Goal: Task Accomplishment & Management: Manage account settings

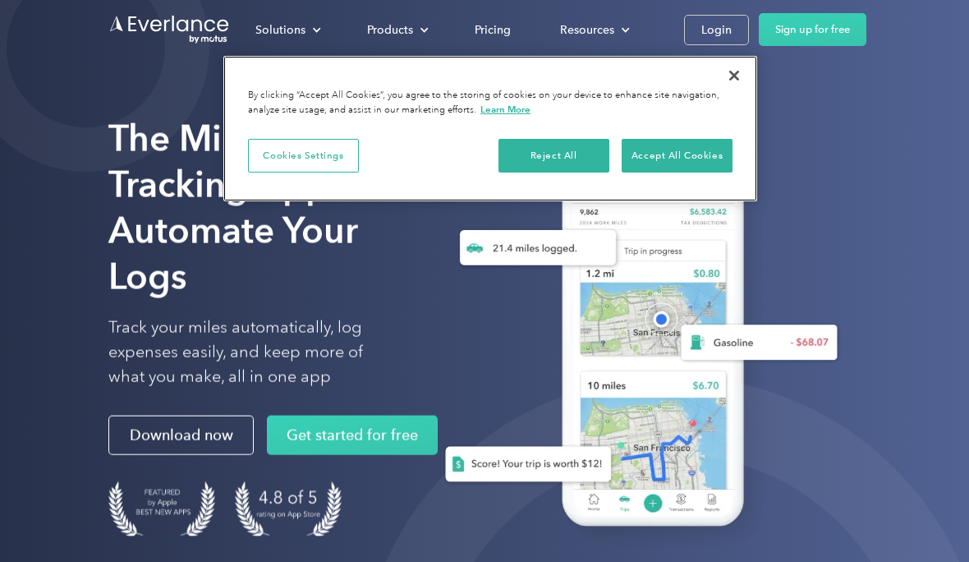
click at [727, 78] on button "Close" at bounding box center [734, 76] width 36 height 36
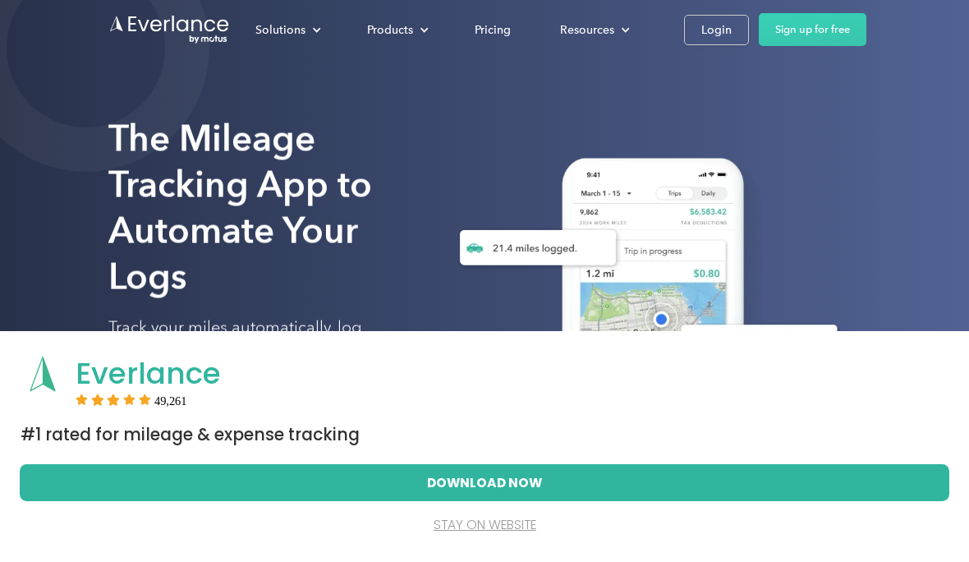
click at [495, 532] on button "stay on website" at bounding box center [484, 525] width 879 height 36
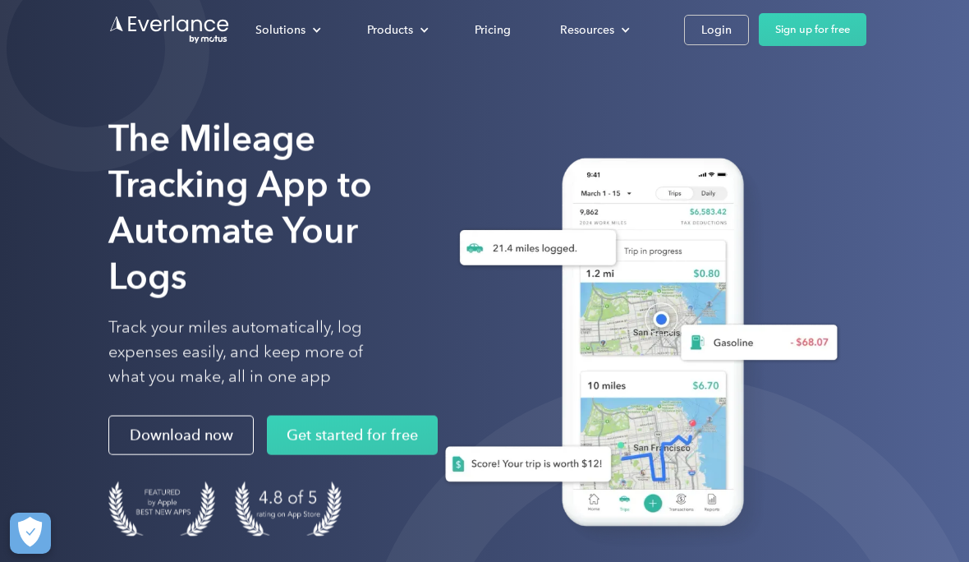
click at [725, 16] on link "Login" at bounding box center [716, 30] width 65 height 30
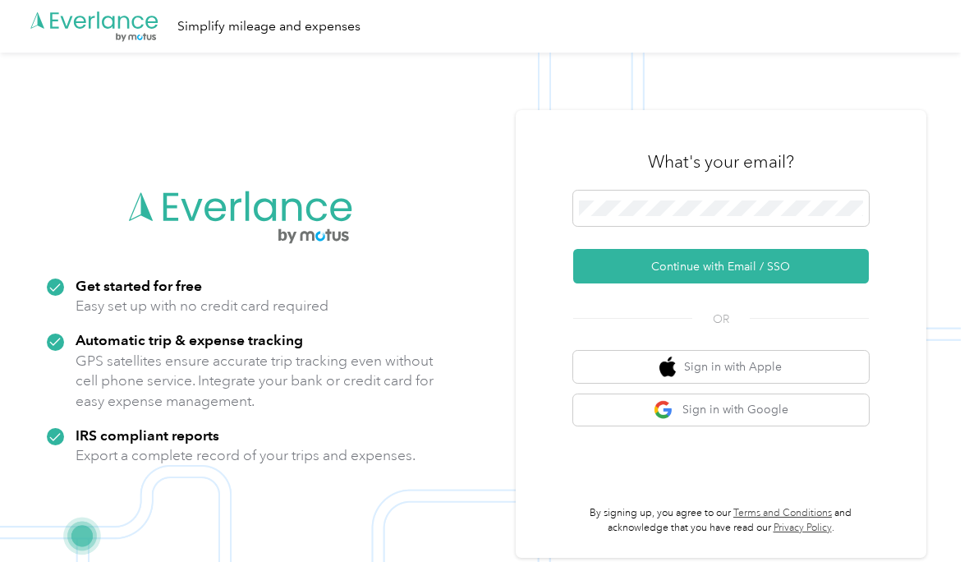
click at [787, 283] on button "Continue with Email / SSO" at bounding box center [721, 266] width 296 height 35
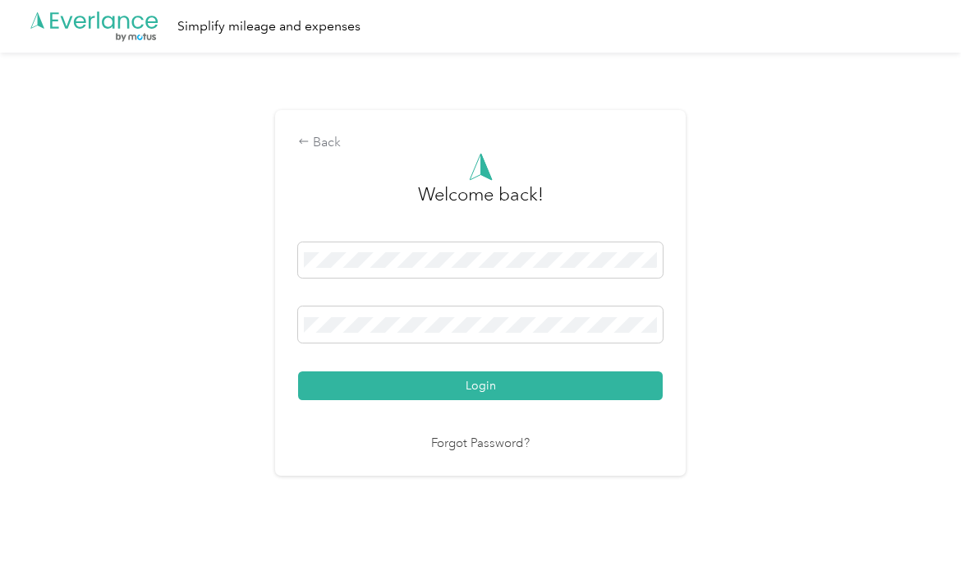
click at [619, 400] on button "Login" at bounding box center [480, 385] width 365 height 29
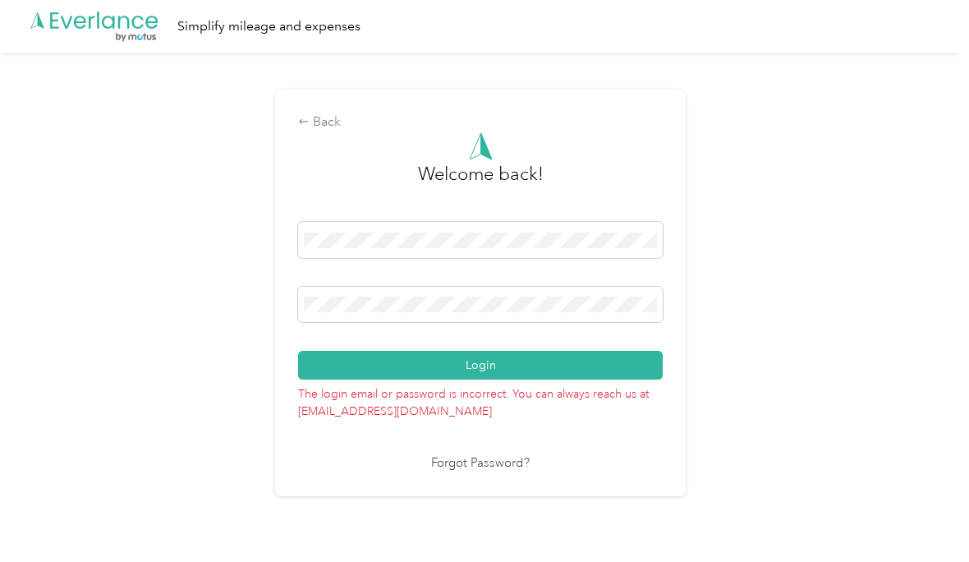
click at [627, 329] on div at bounding box center [480, 308] width 365 height 42
click at [529, 380] on button "Login" at bounding box center [480, 365] width 365 height 29
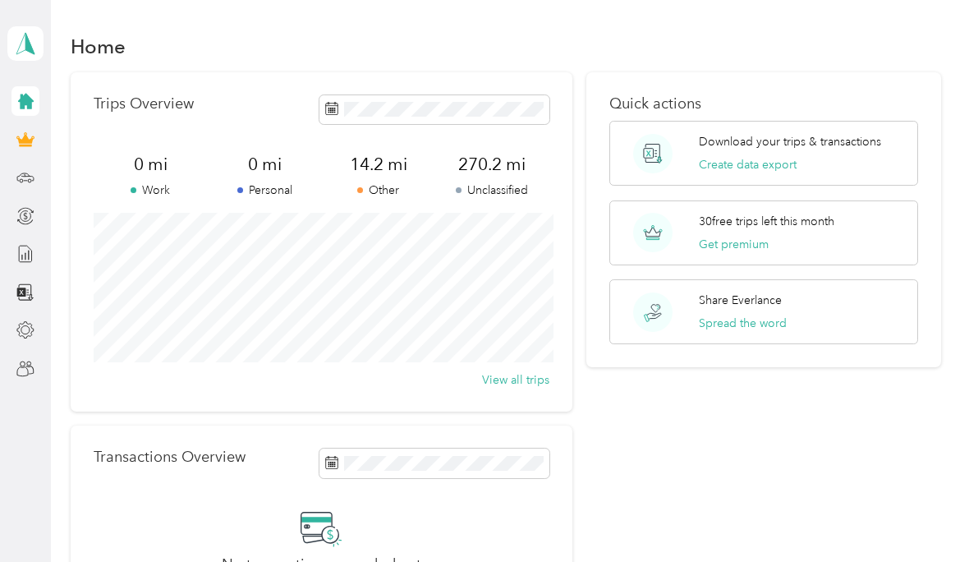
click at [35, 321] on div at bounding box center [26, 330] width 28 height 30
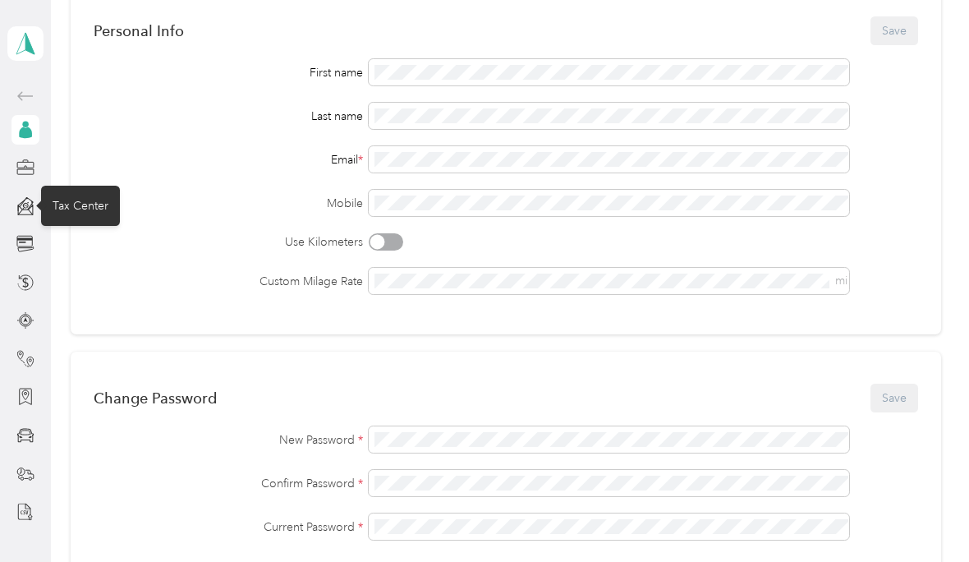
scroll to position [133, 0]
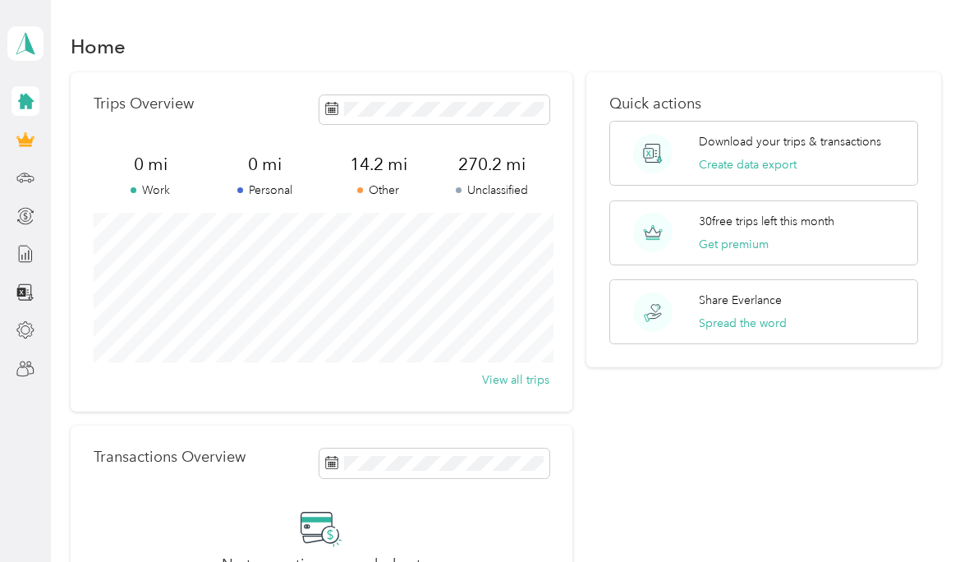
click at [8, 190] on div "[PERSON_NAME] Personal dashboard" at bounding box center [25, 192] width 36 height 384
click at [17, 108] on icon at bounding box center [25, 101] width 18 height 18
click at [33, 47] on icon at bounding box center [25, 43] width 25 height 23
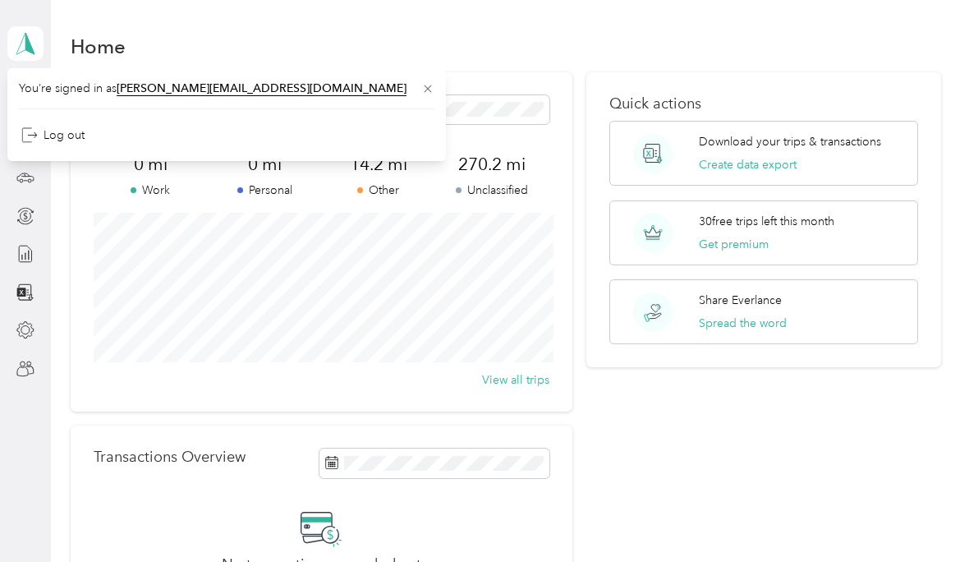
click at [12, 367] on div at bounding box center [26, 369] width 28 height 30
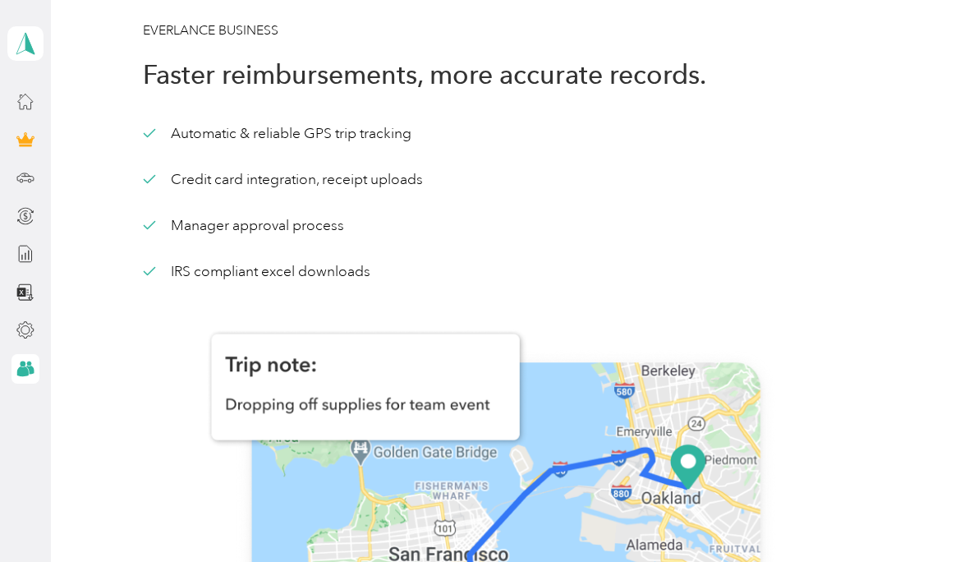
click at [30, 317] on div at bounding box center [26, 330] width 28 height 30
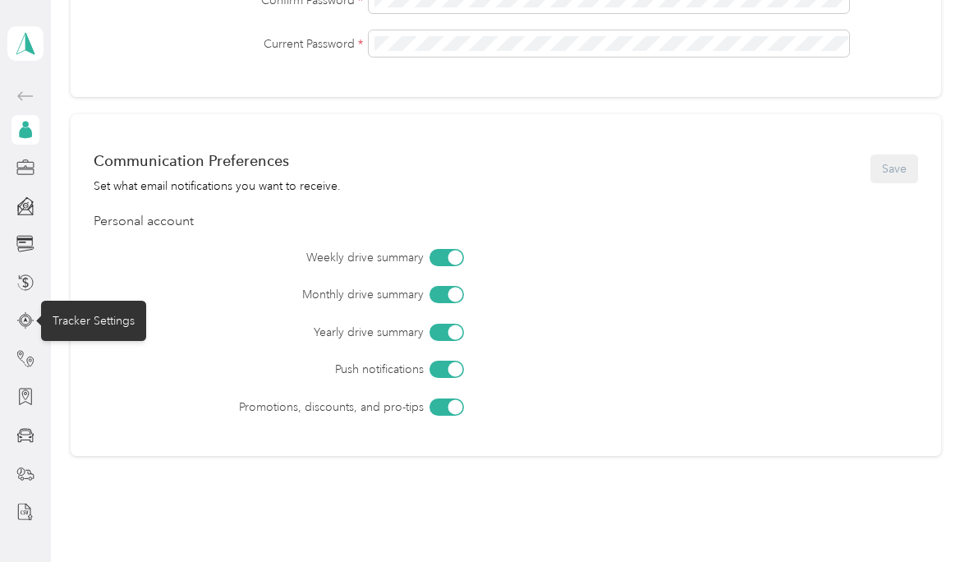
scroll to position [620, 0]
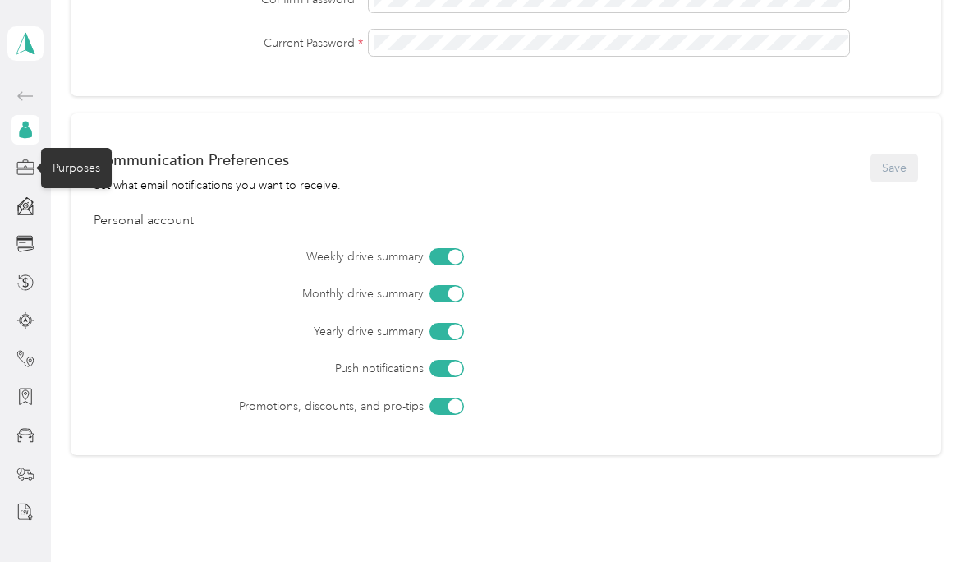
click at [19, 165] on icon at bounding box center [25, 168] width 18 height 18
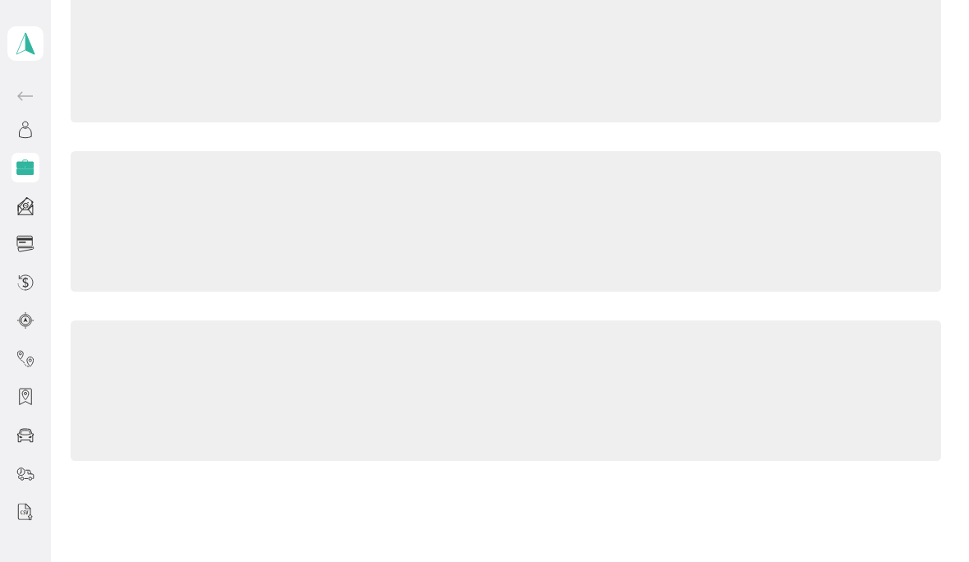
click at [23, 171] on icon at bounding box center [24, 172] width 16 height 6
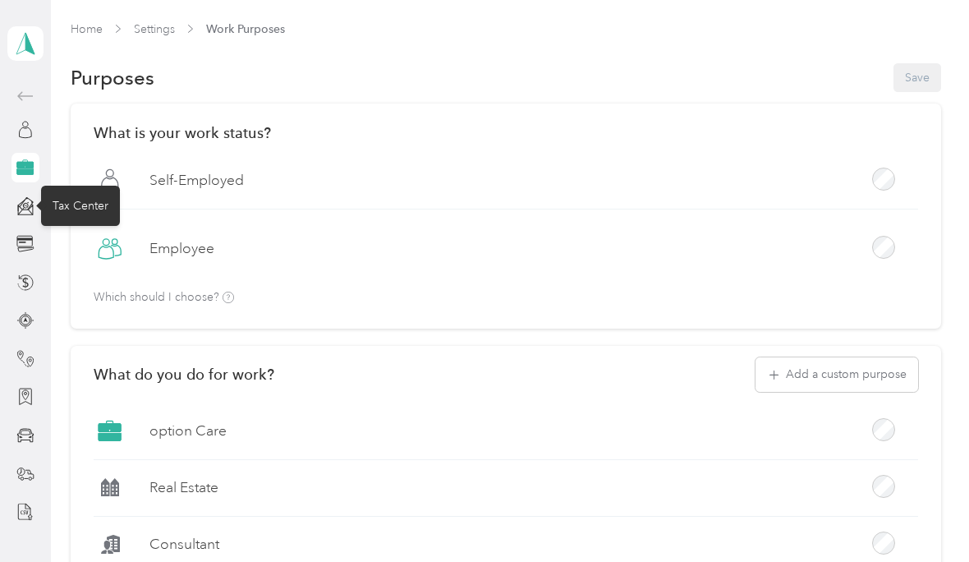
click at [19, 209] on icon at bounding box center [25, 206] width 18 height 18
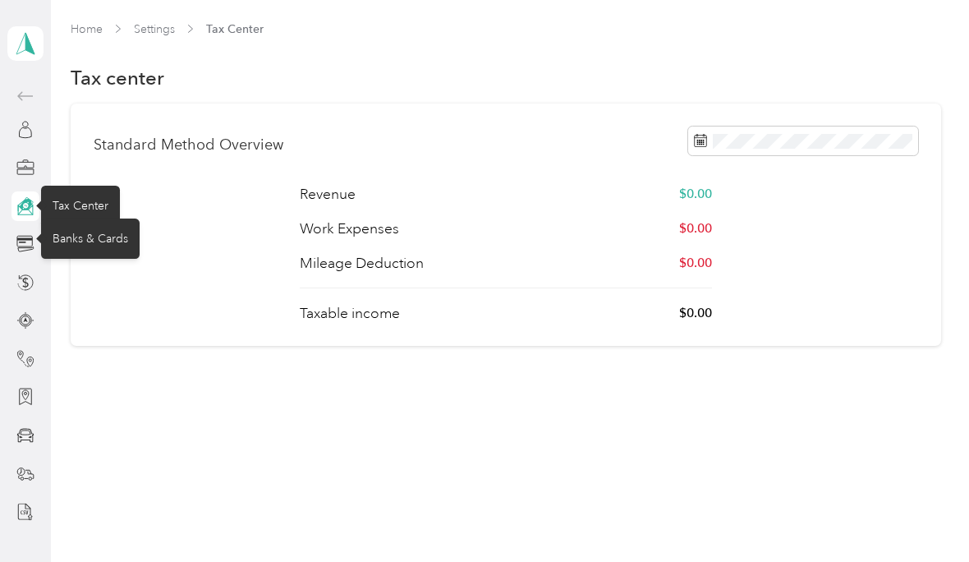
click at [30, 245] on icon at bounding box center [25, 244] width 18 height 18
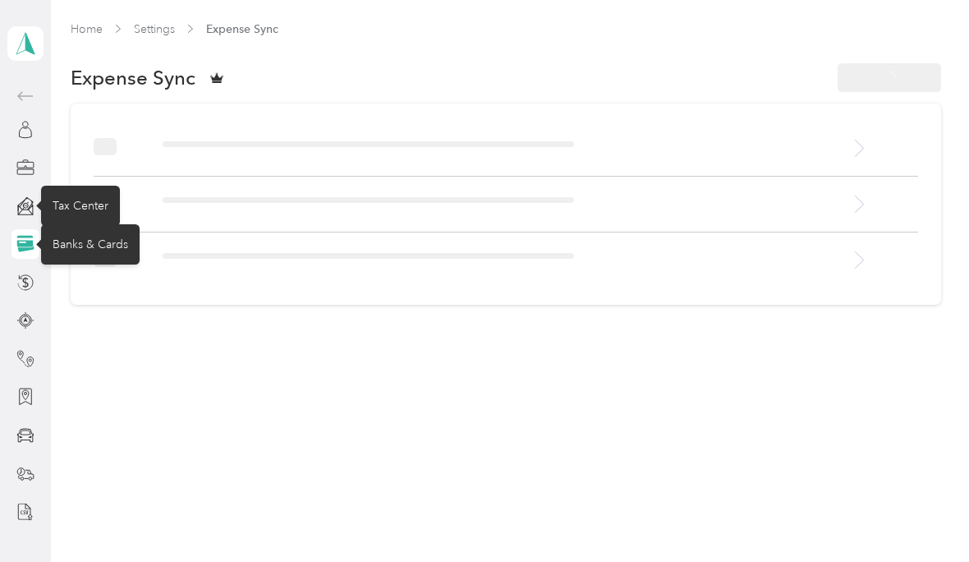
click at [20, 256] on div at bounding box center [26, 244] width 28 height 30
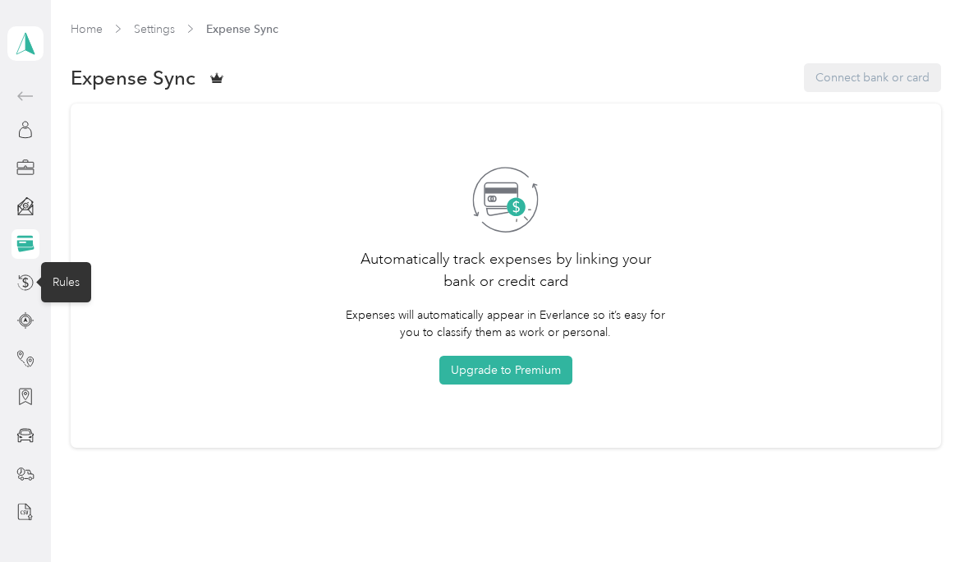
click at [16, 287] on icon at bounding box center [25, 283] width 18 height 18
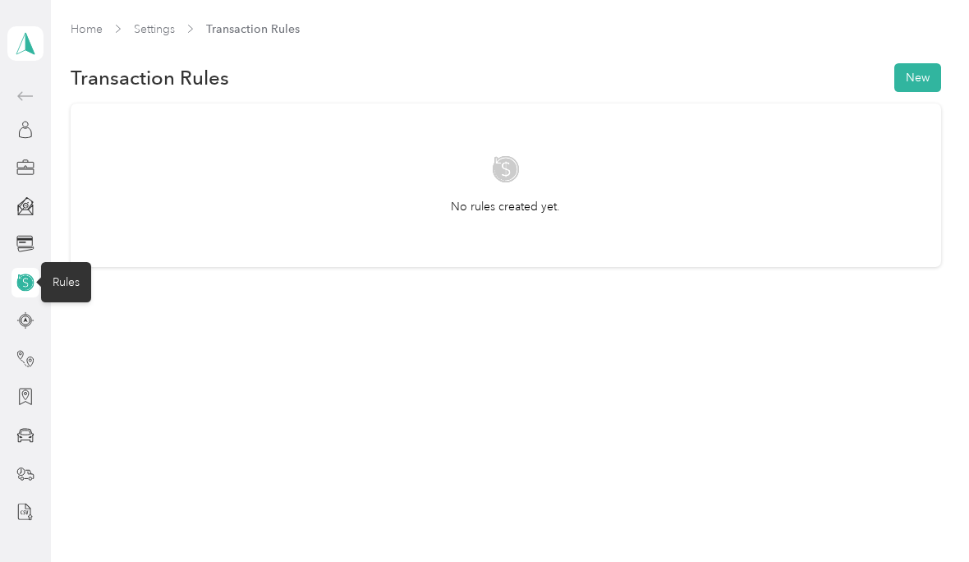
click at [102, 30] on link "Home" at bounding box center [87, 29] width 32 height 14
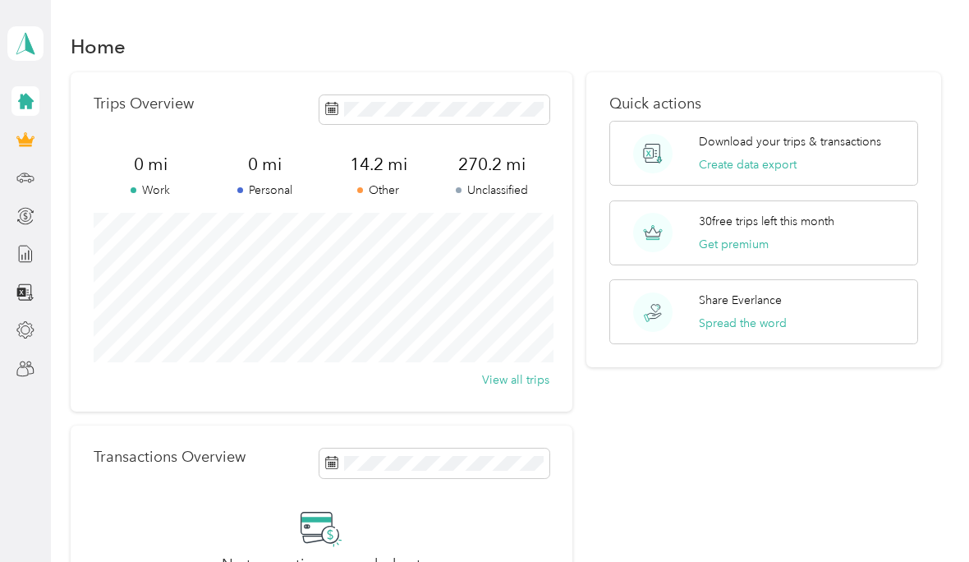
click at [21, 44] on icon at bounding box center [25, 43] width 25 height 23
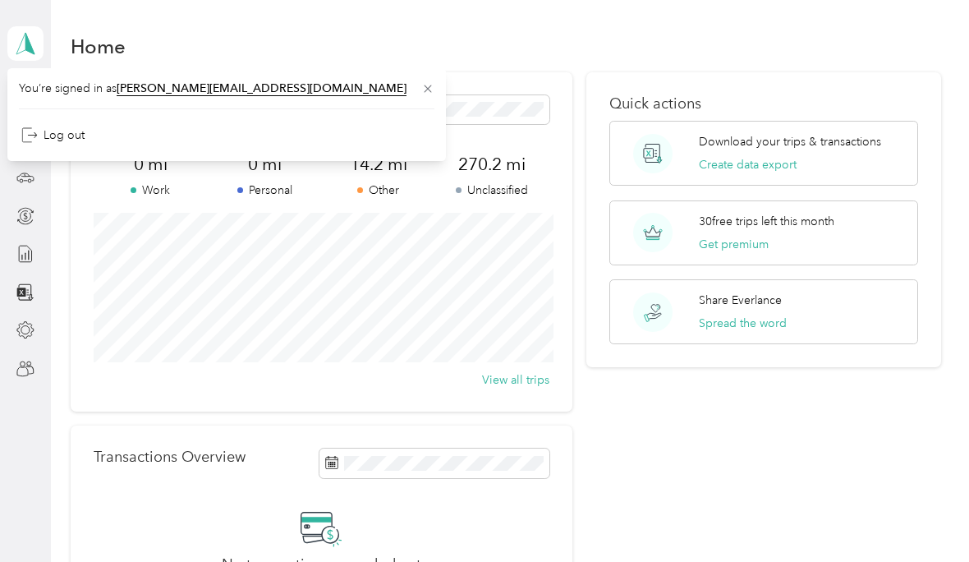
click at [36, 468] on aside "[PERSON_NAME] Personal dashboard" at bounding box center [25, 281] width 51 height 562
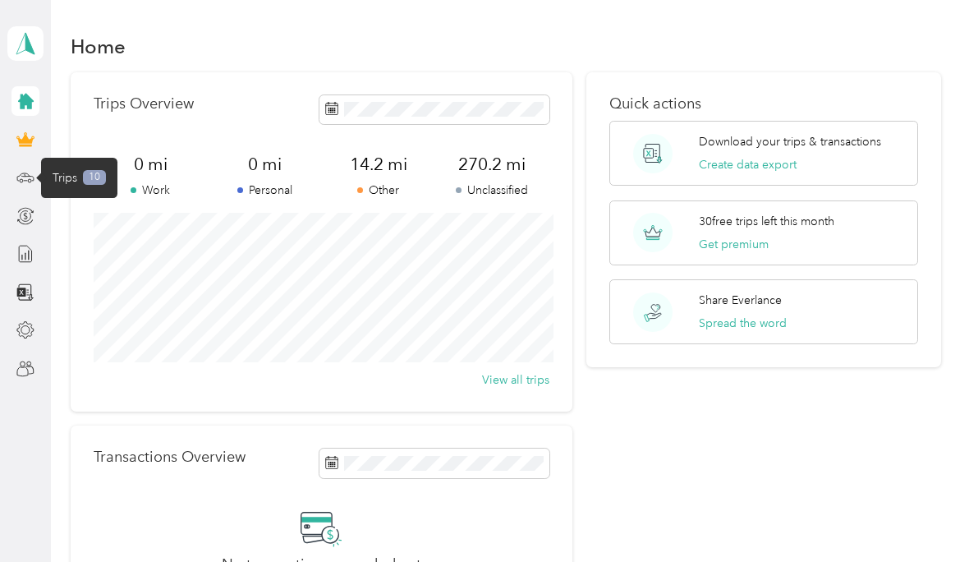
click at [25, 168] on icon at bounding box center [25, 177] width 18 height 18
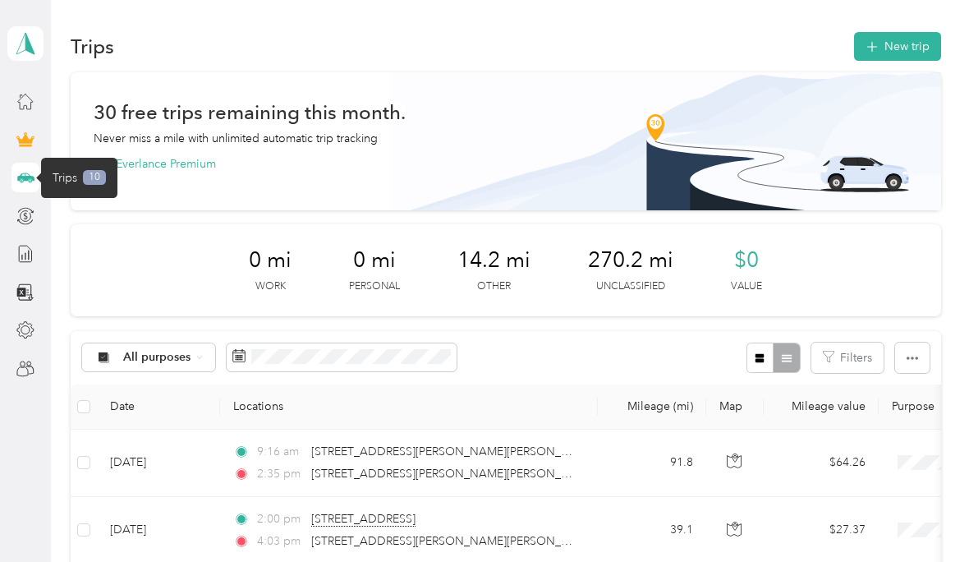
click at [32, 38] on icon at bounding box center [25, 43] width 25 height 23
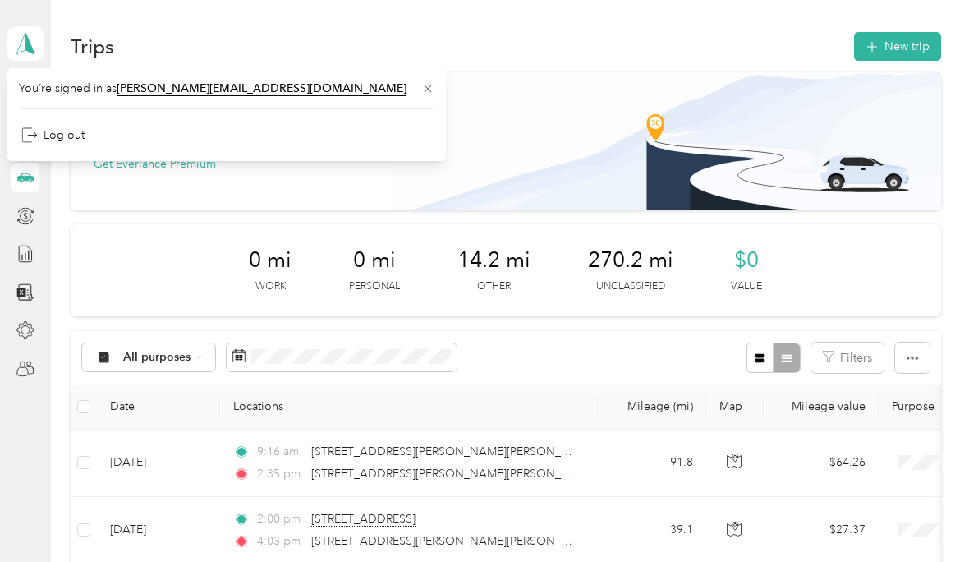
click at [31, 47] on polygon at bounding box center [29, 42] width 9 height 21
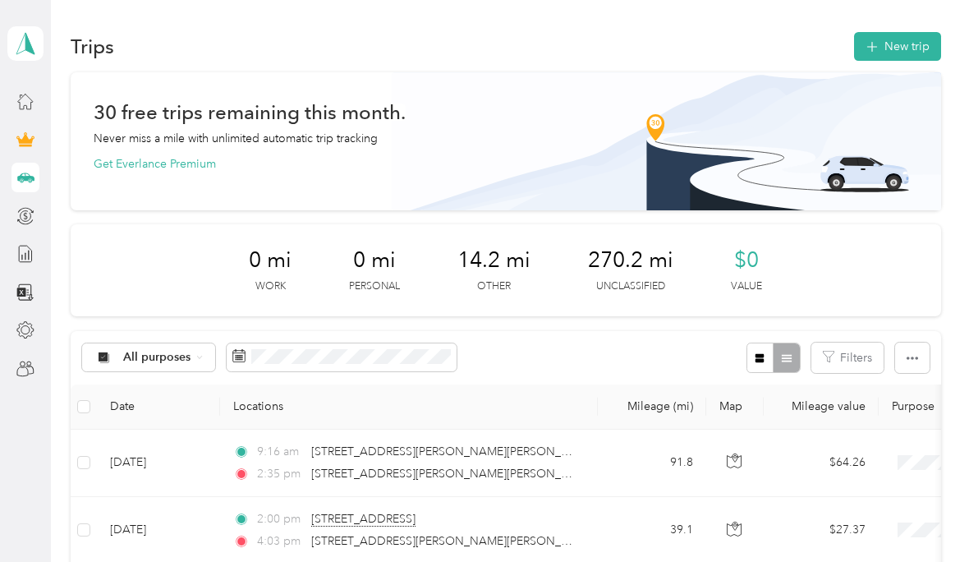
click at [47, 95] on aside "[PERSON_NAME] Personal dashboard" at bounding box center [25, 281] width 51 height 562
click at [9, 113] on div "[PERSON_NAME] Personal dashboard" at bounding box center [25, 192] width 36 height 384
click at [25, 103] on icon at bounding box center [25, 101] width 18 height 18
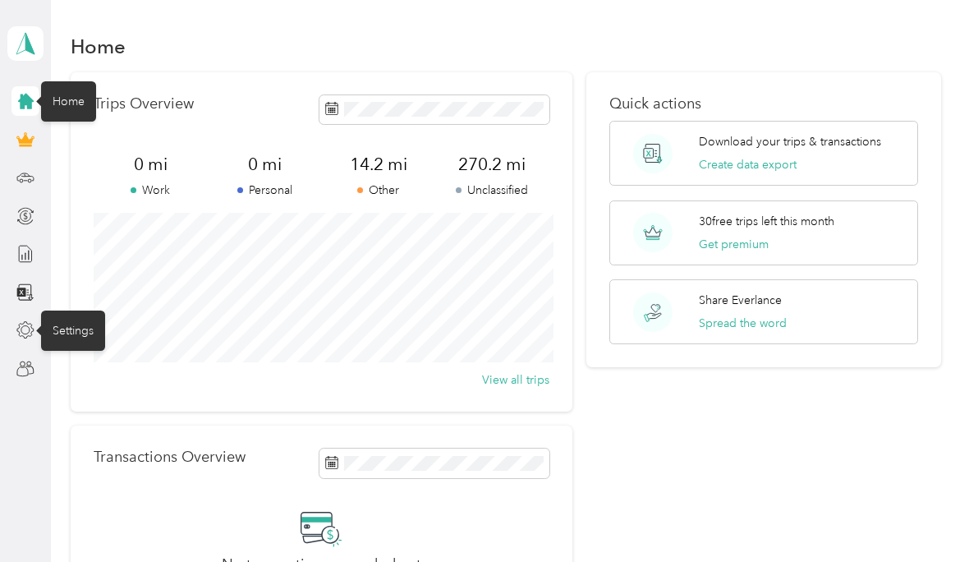
click at [21, 327] on icon at bounding box center [25, 330] width 18 height 18
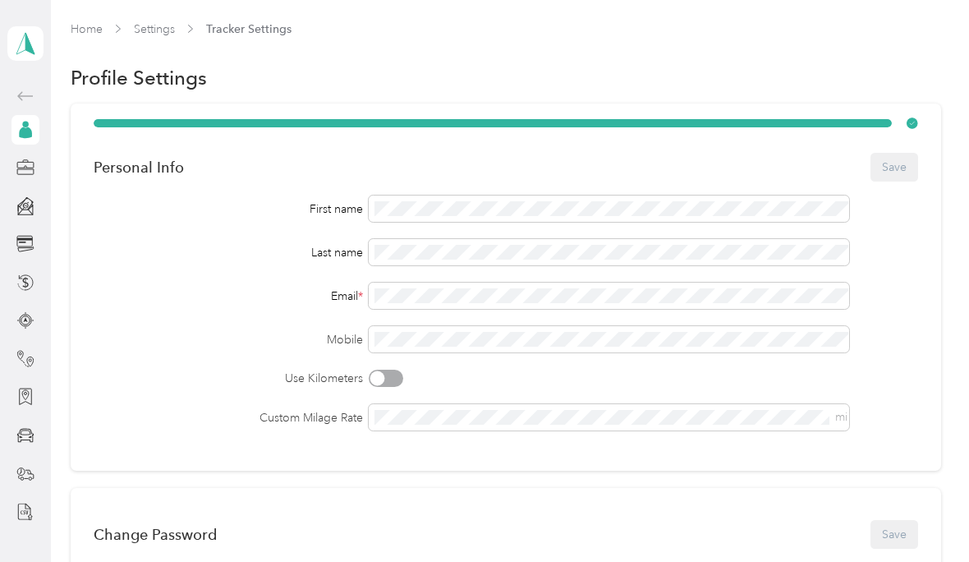
click at [163, 30] on link "Settings" at bounding box center [154, 29] width 41 height 14
click at [163, 31] on link "Settings" at bounding box center [154, 29] width 41 height 14
click at [19, 58] on span at bounding box center [25, 43] width 36 height 35
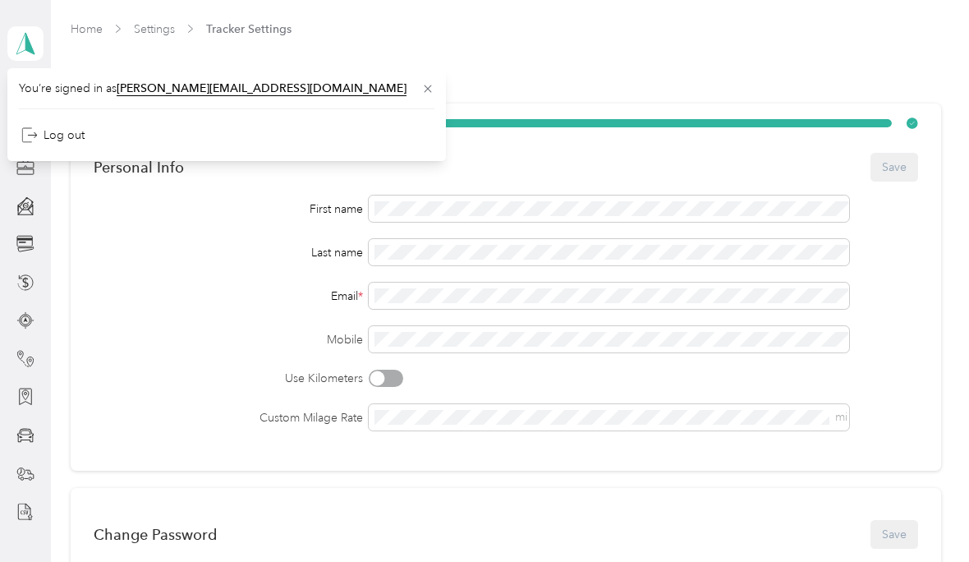
click at [29, 48] on polygon at bounding box center [29, 42] width 9 height 21
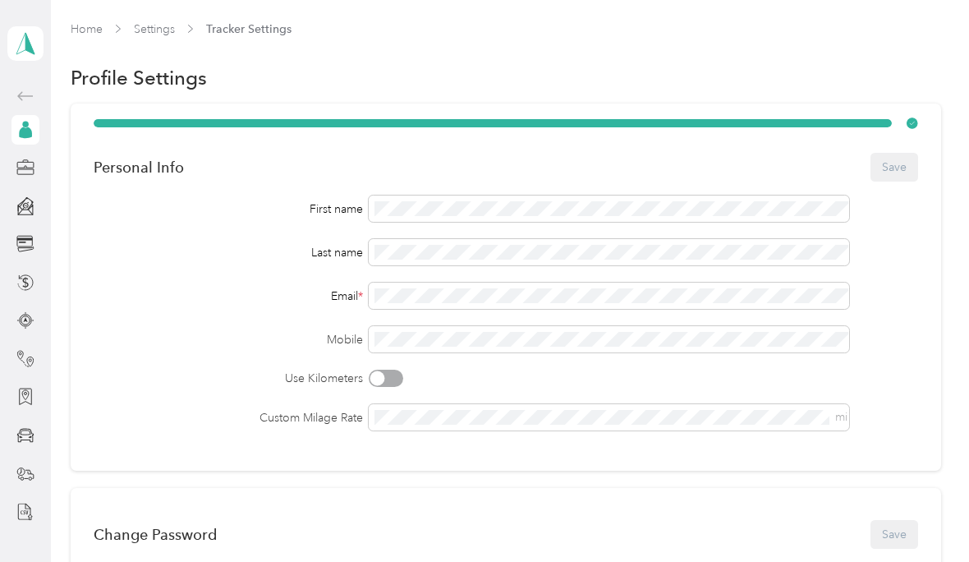
click at [99, 31] on link "Home" at bounding box center [87, 29] width 32 height 14
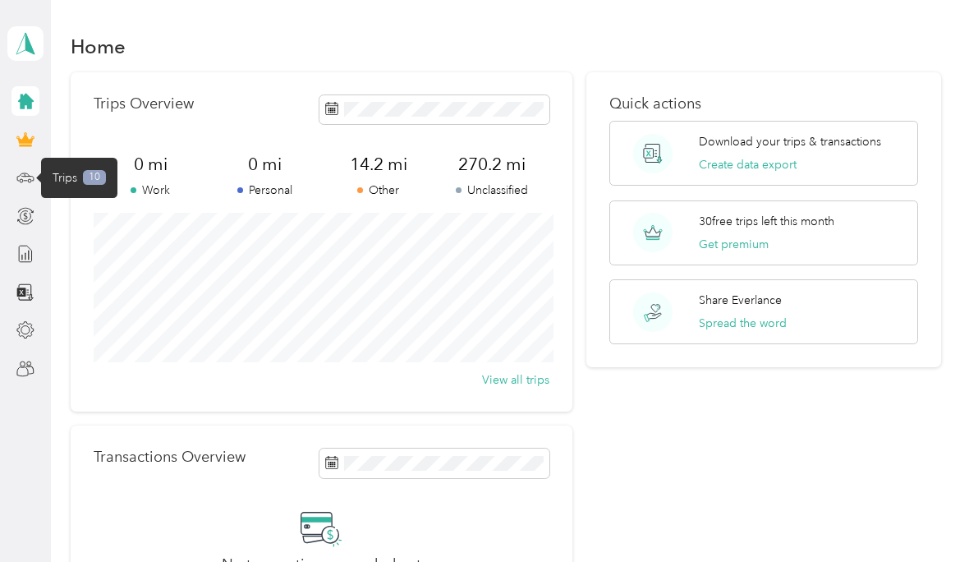
click at [28, 172] on icon at bounding box center [25, 177] width 18 height 18
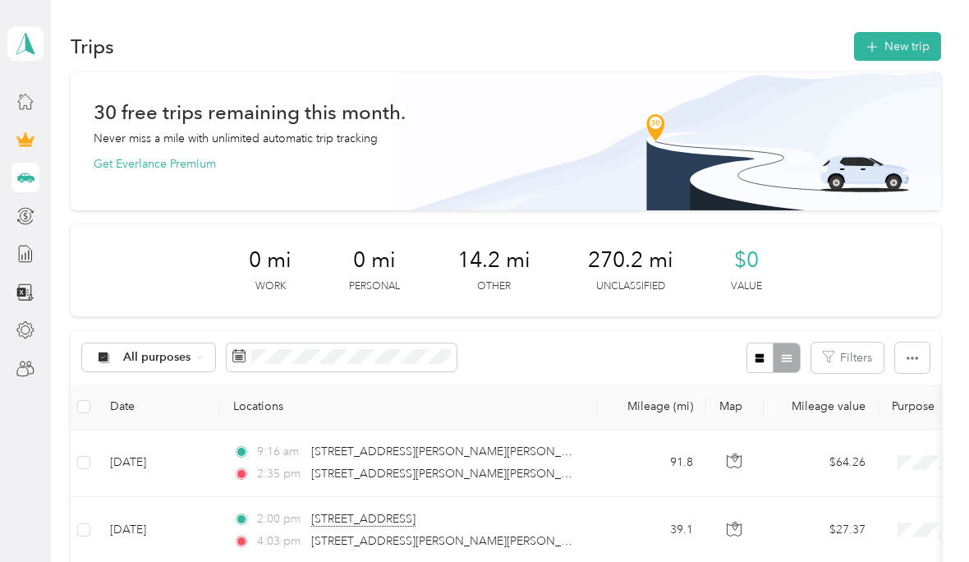
click at [33, 182] on icon at bounding box center [25, 177] width 18 height 18
click at [12, 113] on div at bounding box center [26, 234] width 28 height 297
click at [21, 109] on icon at bounding box center [25, 101] width 15 height 15
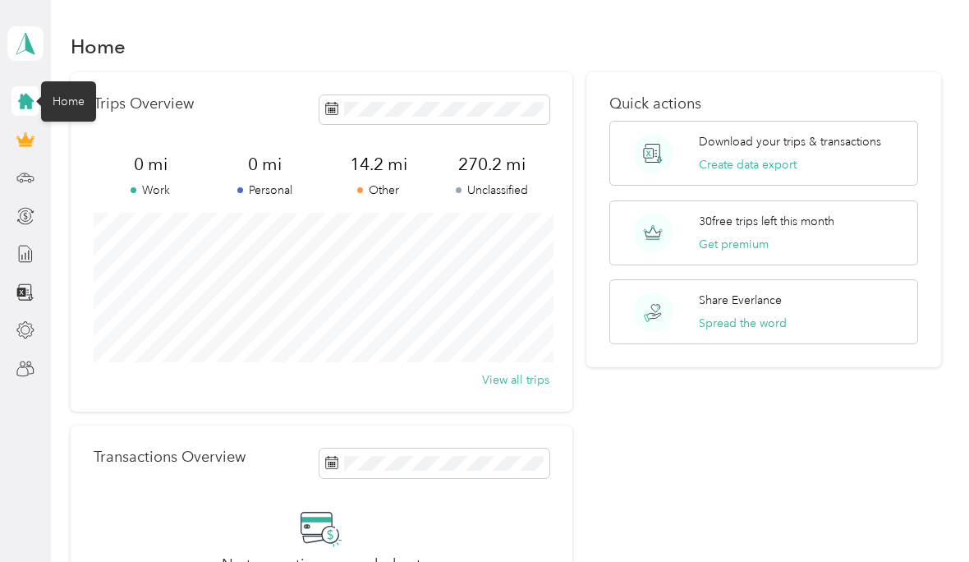
click at [17, 190] on div at bounding box center [26, 178] width 28 height 30
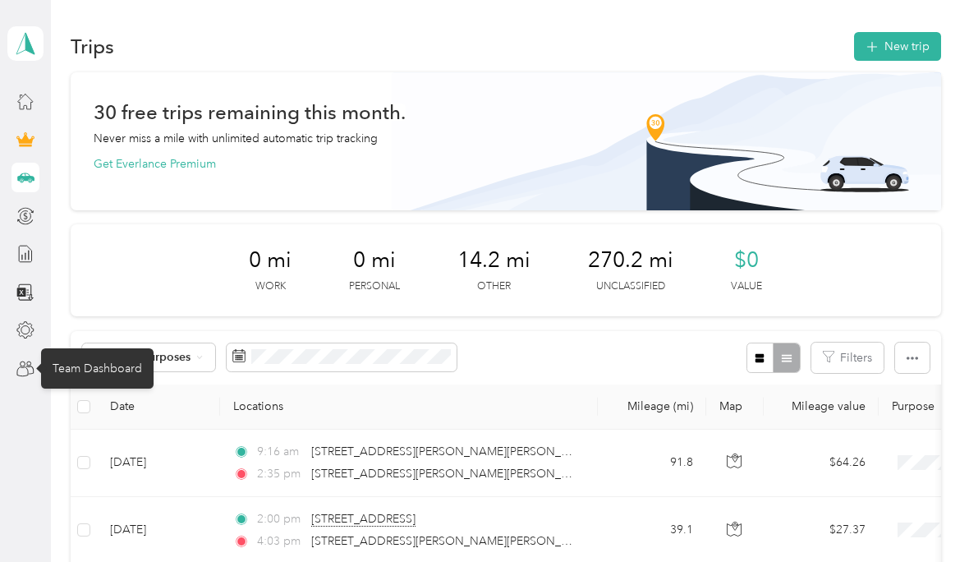
click at [32, 371] on icon at bounding box center [25, 369] width 18 height 18
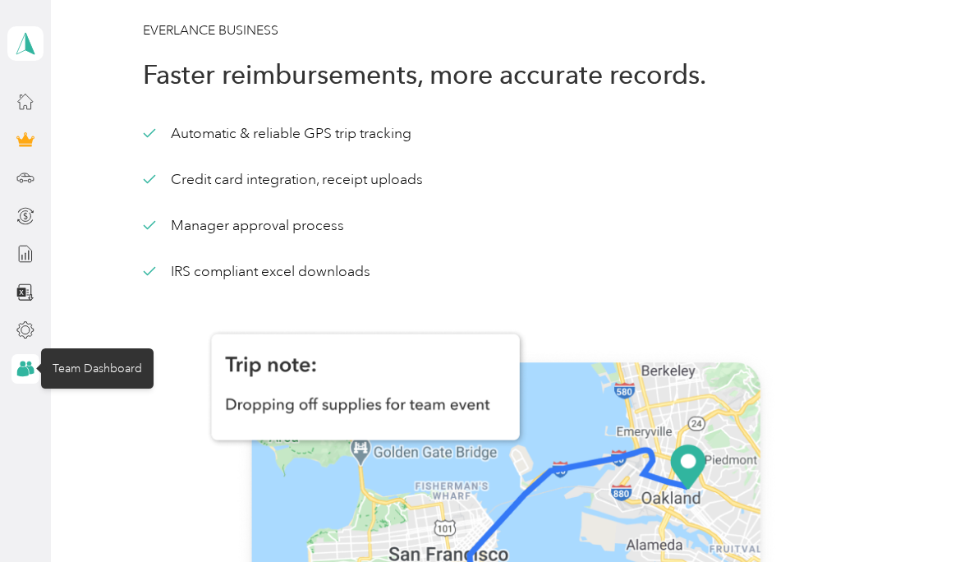
scroll to position [67, 0]
click at [19, 321] on icon at bounding box center [25, 330] width 18 height 18
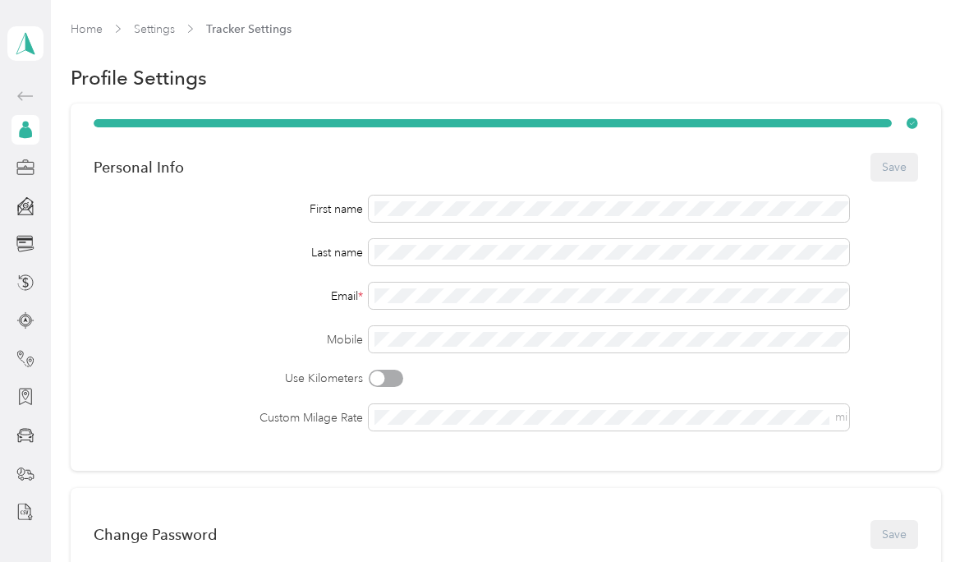
click at [137, 44] on div "Home Settings Tracker Settings" at bounding box center [506, 37] width 870 height 32
click at [152, 34] on link "Settings" at bounding box center [154, 29] width 41 height 14
click at [98, 25] on link "Home" at bounding box center [87, 29] width 32 height 14
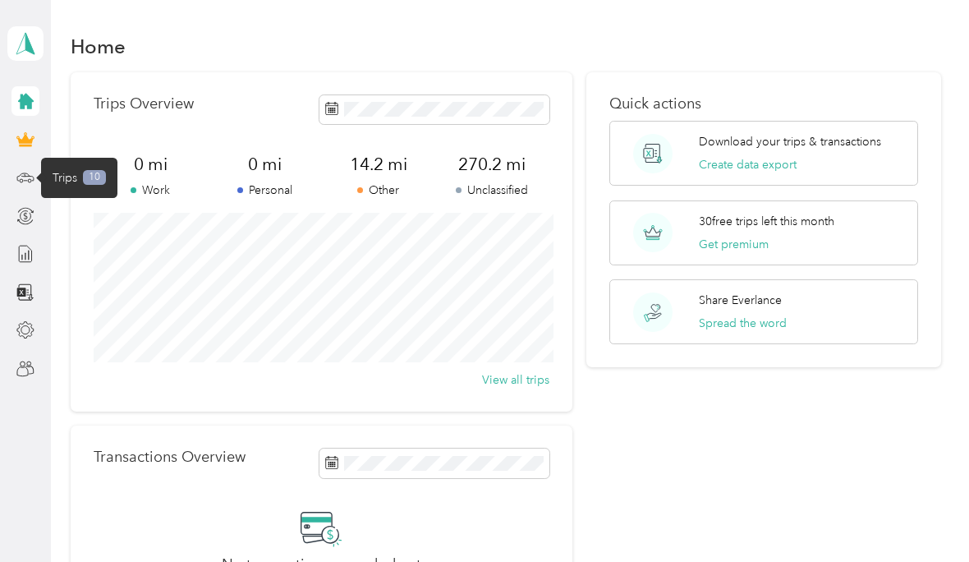
click at [27, 179] on icon at bounding box center [25, 177] width 18 height 18
